Goal: Use online tool/utility: Use online tool/utility

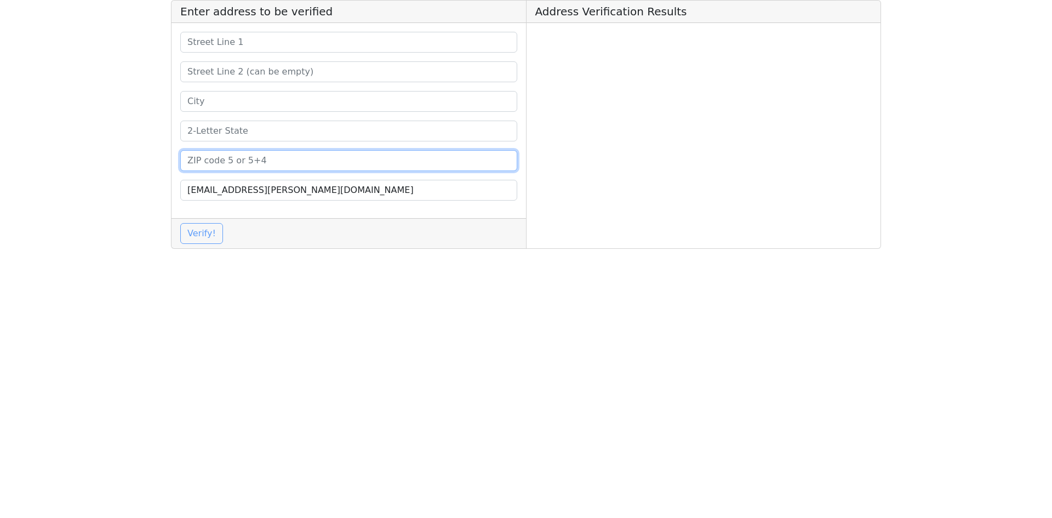
click at [274, 156] on input at bounding box center [348, 160] width 337 height 21
paste input "84119"
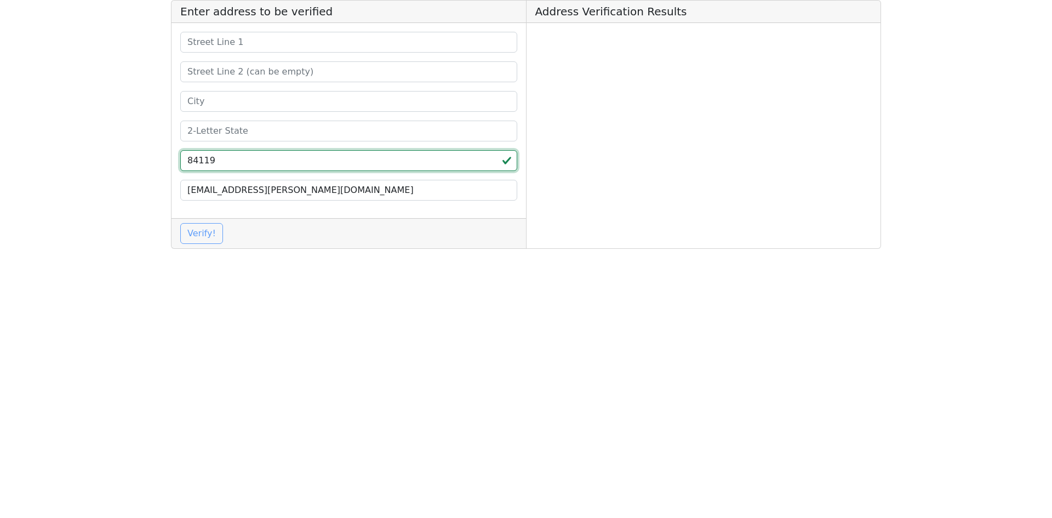
type input "84119"
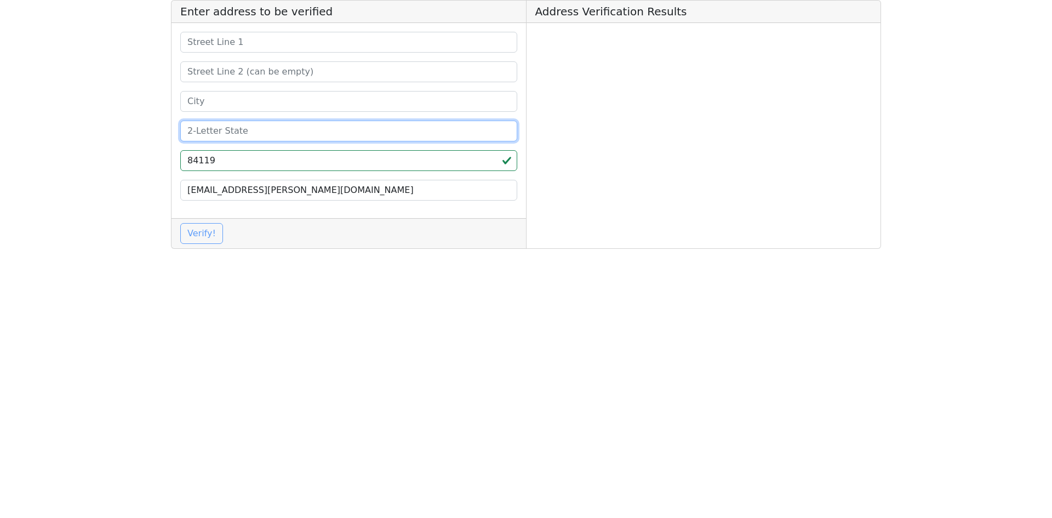
click at [239, 133] on input at bounding box center [348, 131] width 337 height 21
type input "UT"
click at [259, 99] on input at bounding box center [348, 101] width 337 height 21
paste input "[GEOGRAPHIC_DATA]"
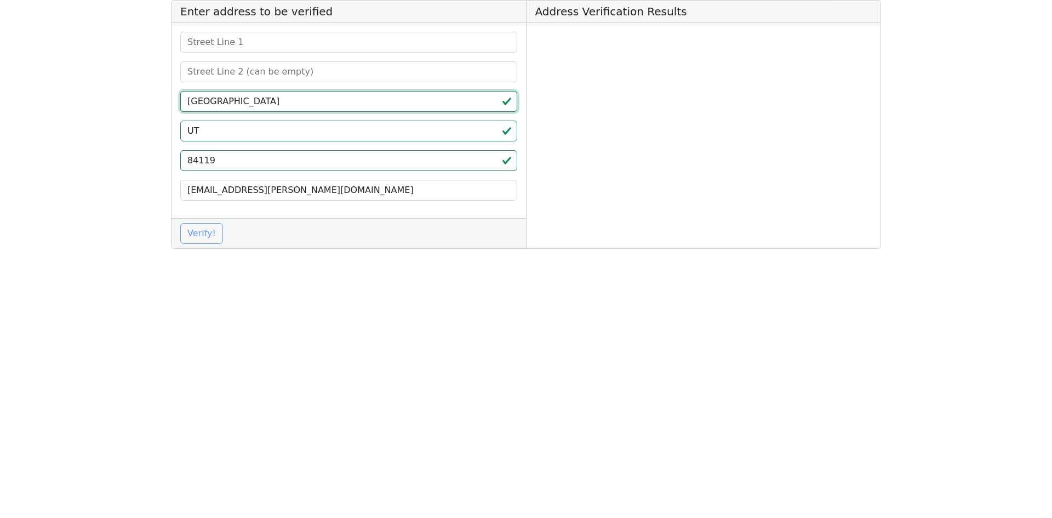
type input "[GEOGRAPHIC_DATA]"
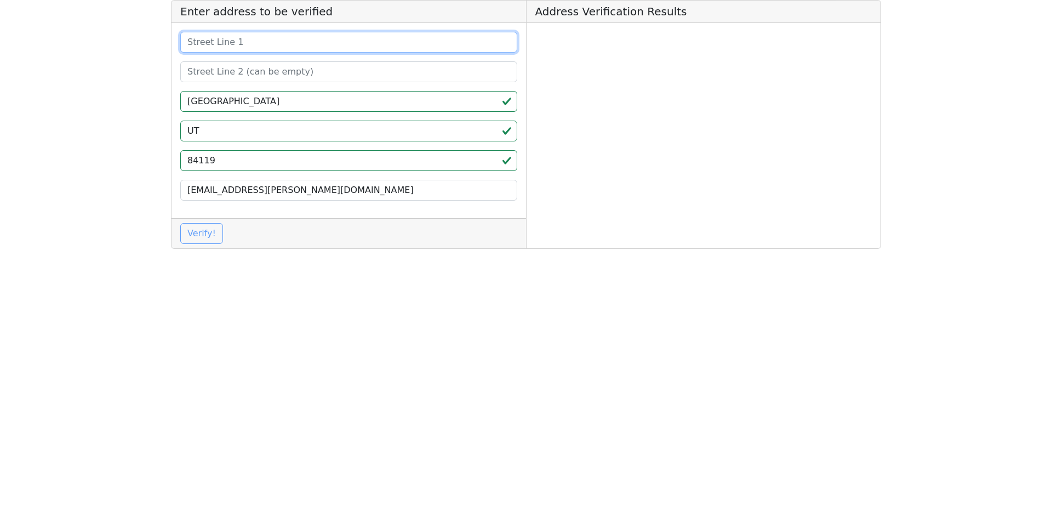
click at [243, 46] on input at bounding box center [348, 42] width 337 height 21
paste input "[STREET_ADDRESS]"
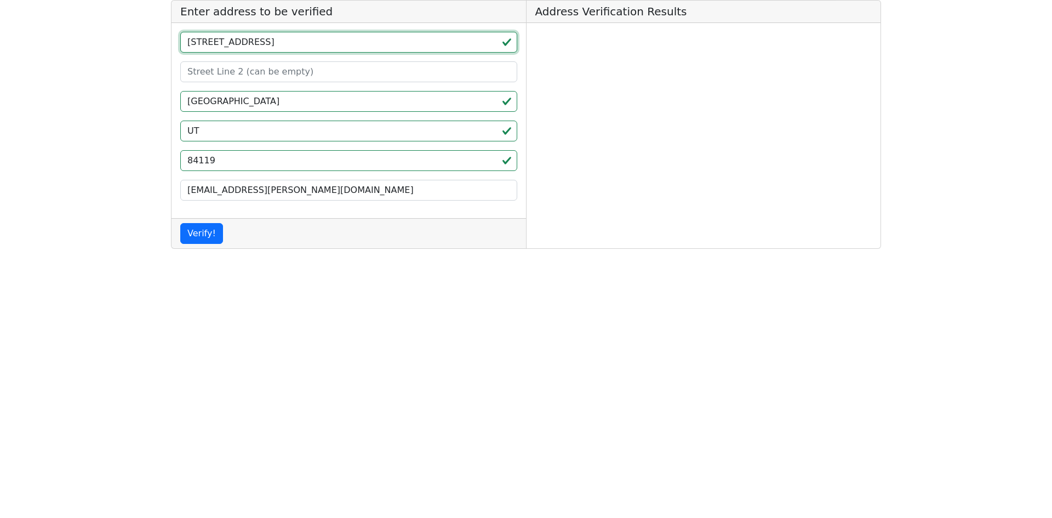
type input "[STREET_ADDRESS]"
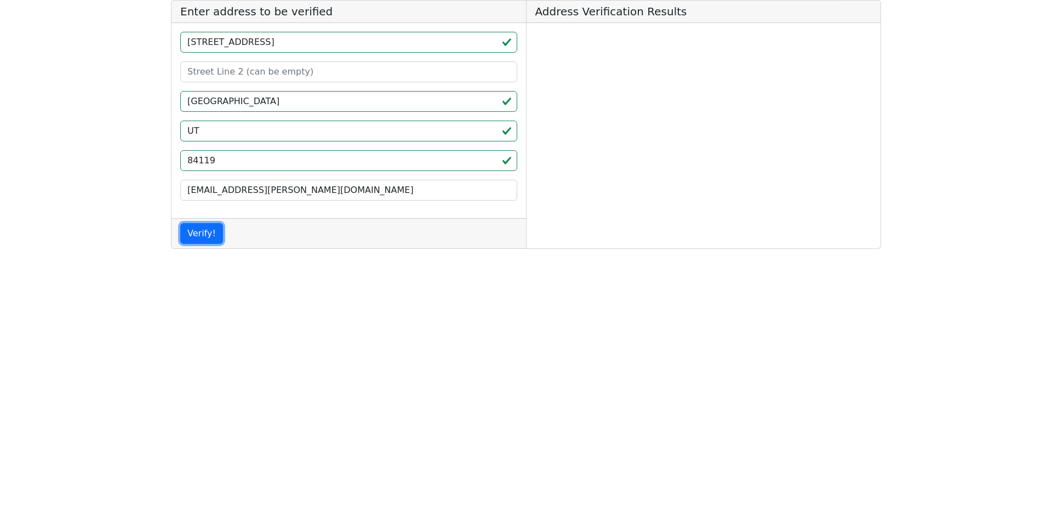
click at [214, 232] on button "Verify!" at bounding box center [201, 233] width 43 height 21
